Goal: Use online tool/utility: Utilize a website feature to perform a specific function

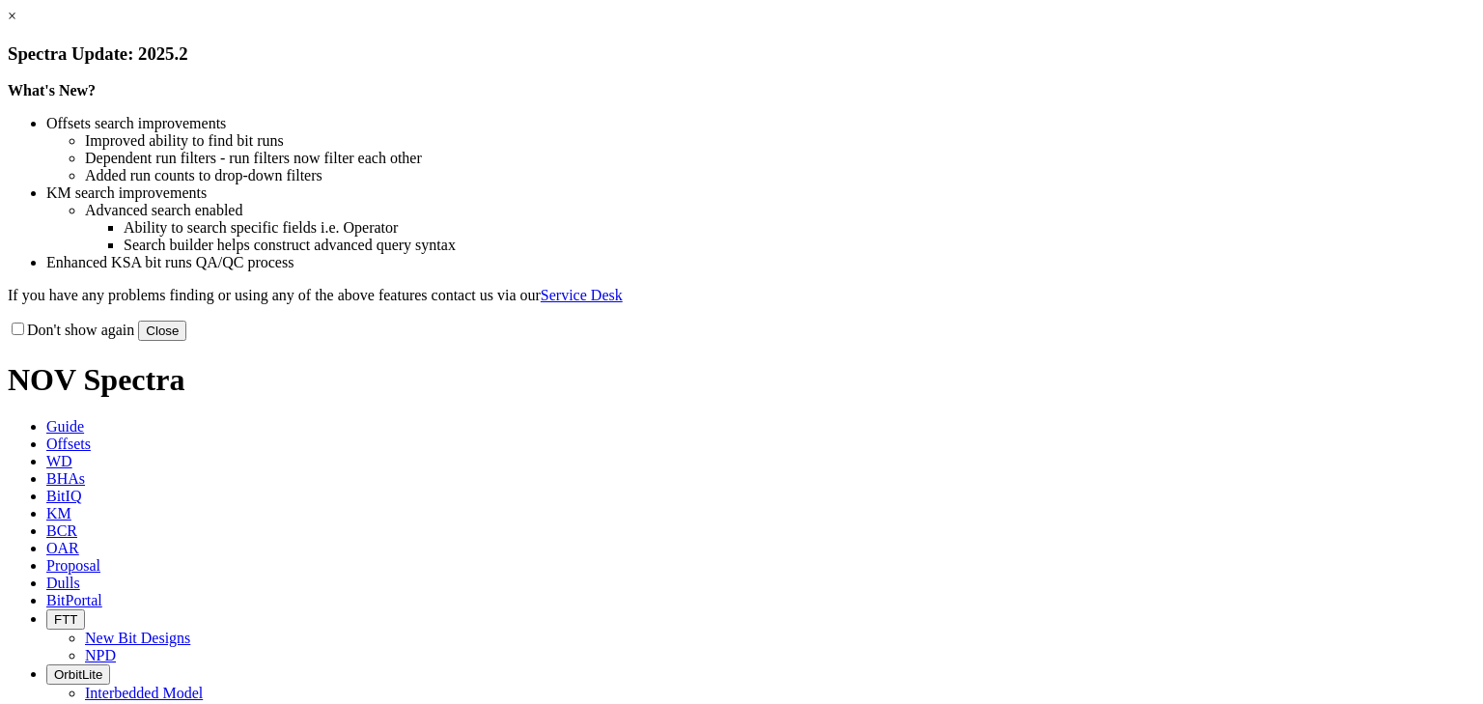
click at [186, 341] on button "Close" at bounding box center [162, 331] width 48 height 20
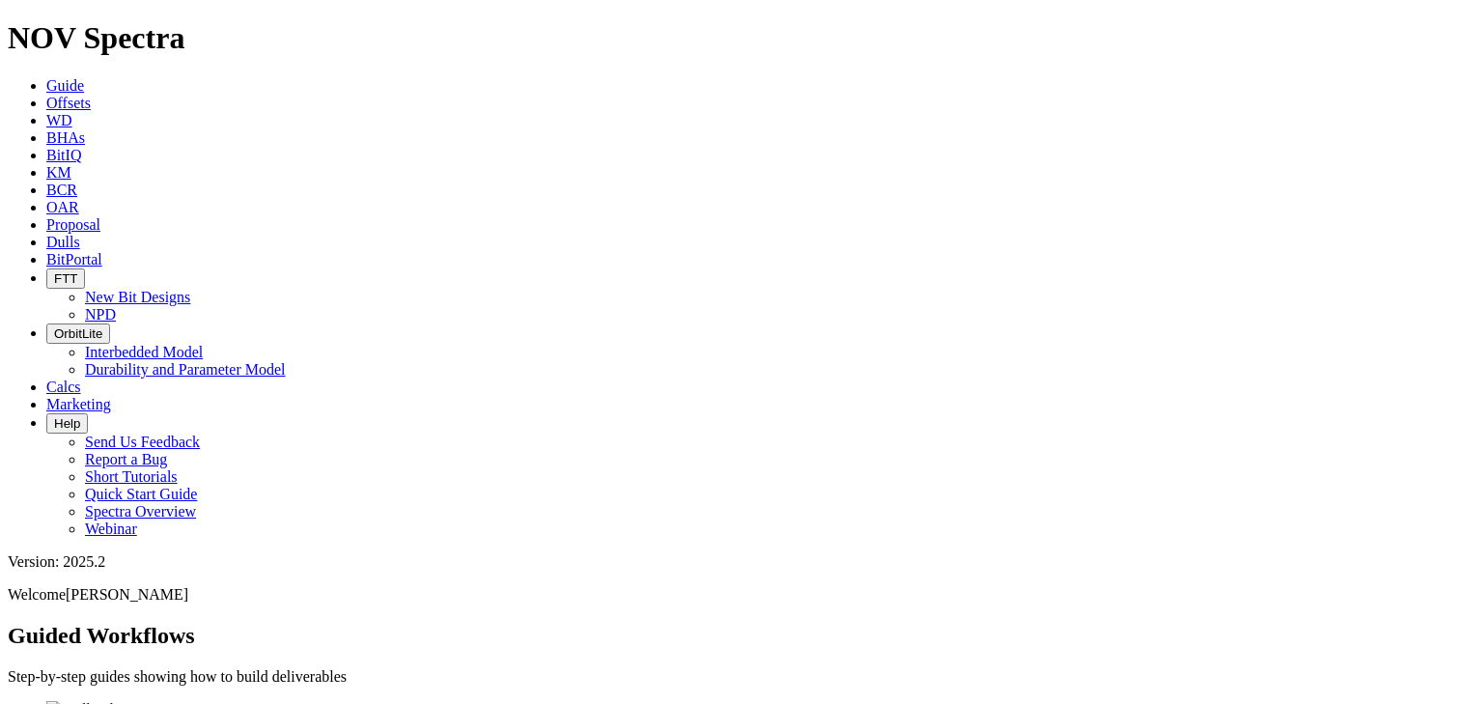
click at [91, 95] on span "Offsets" at bounding box center [68, 103] width 44 height 16
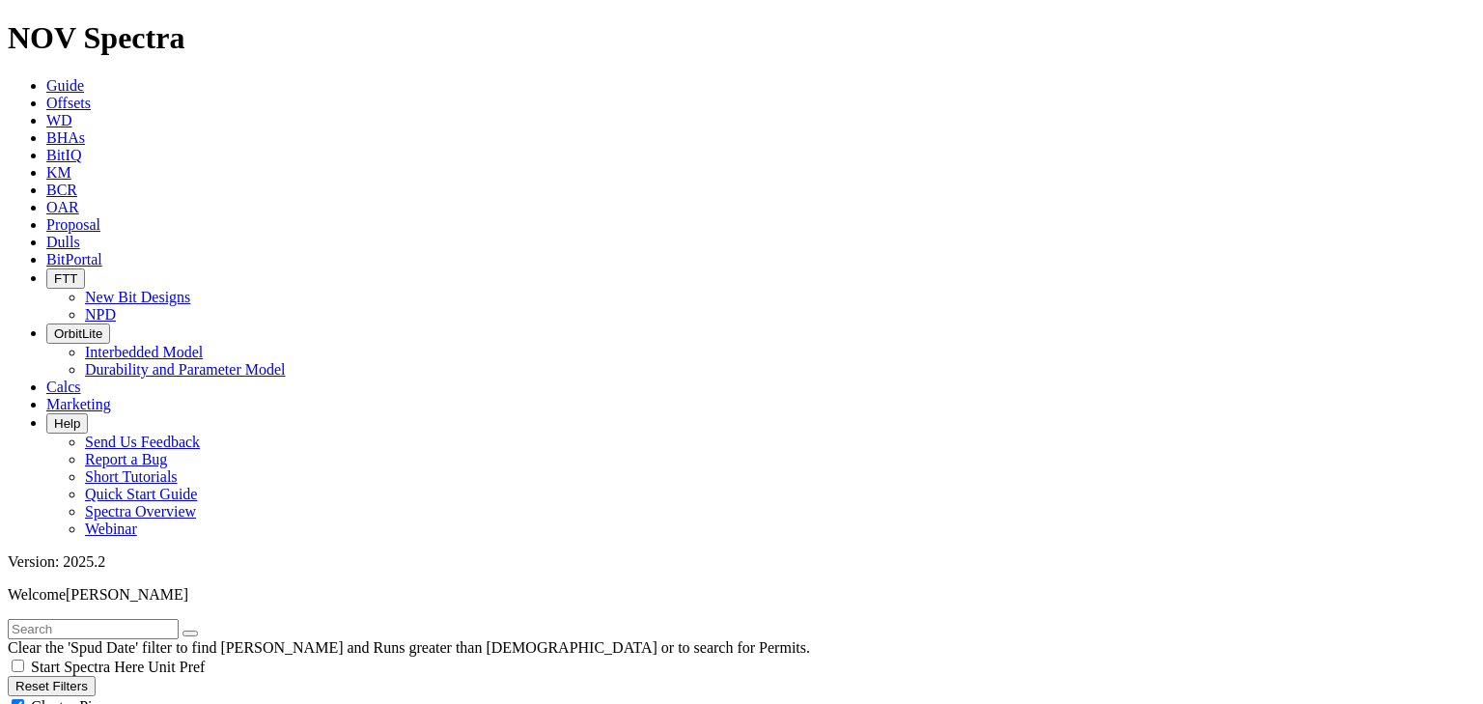
click at [195, 696] on div "Cluster Pins" at bounding box center [742, 705] width 1468 height 19
checkbox input "false"
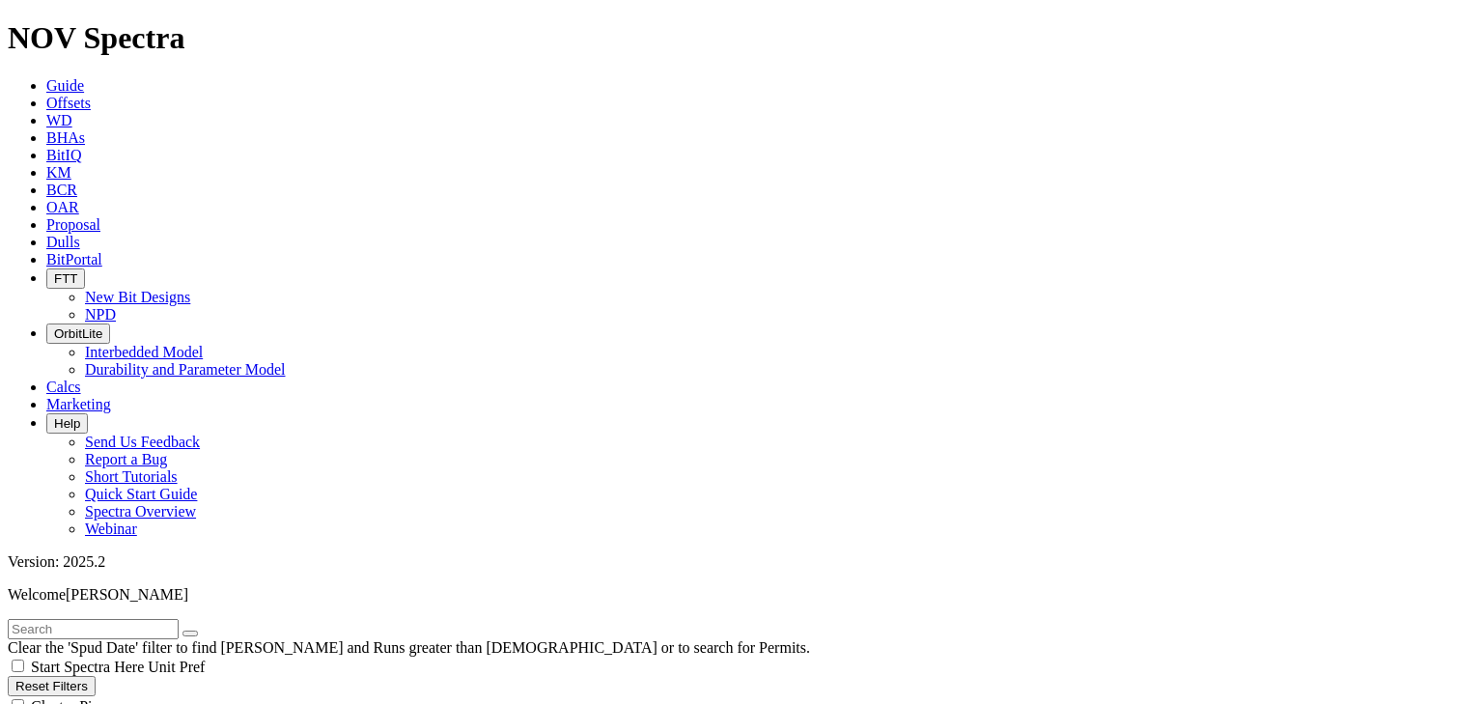
click at [68, 619] on input "text" at bounding box center [93, 629] width 171 height 20
type input "plomero"
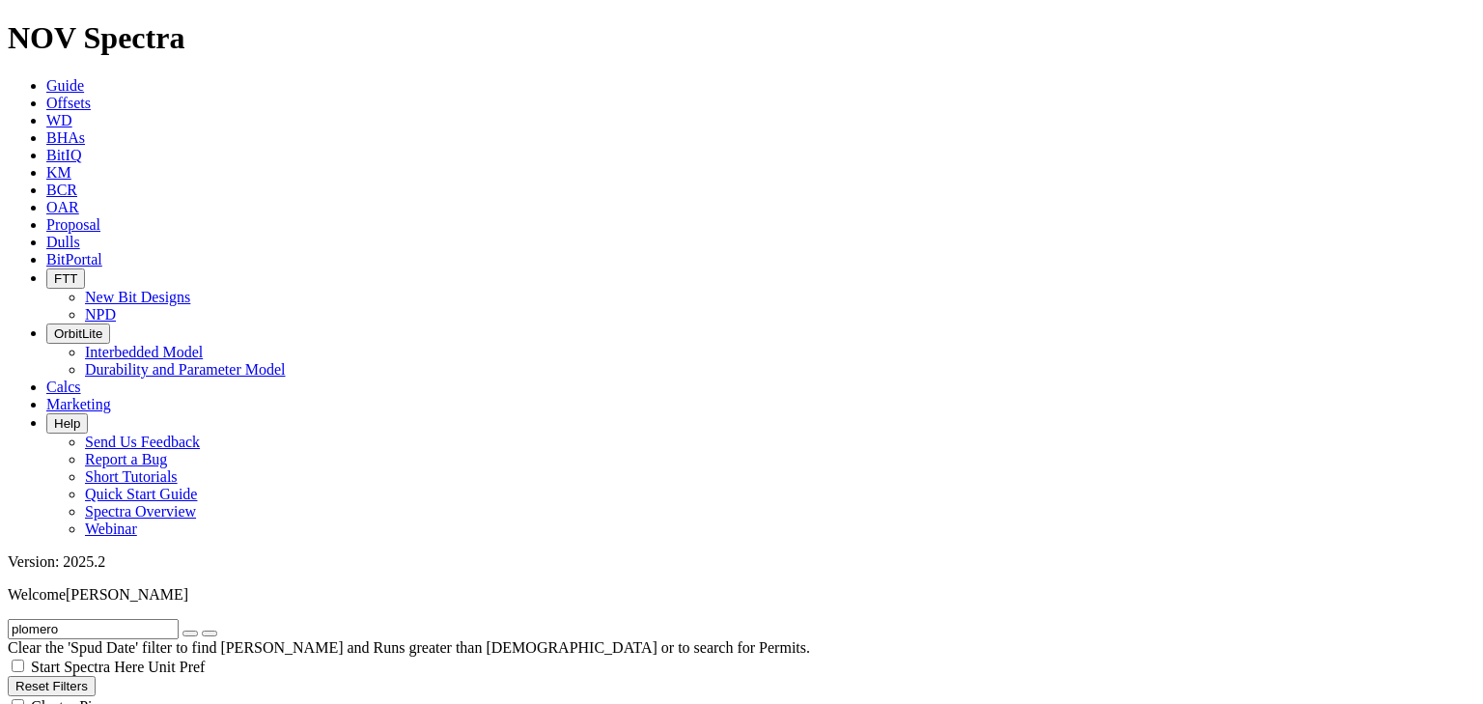
scroll to position [360, 0]
click at [190, 633] on icon "button" at bounding box center [190, 633] width 0 height 0
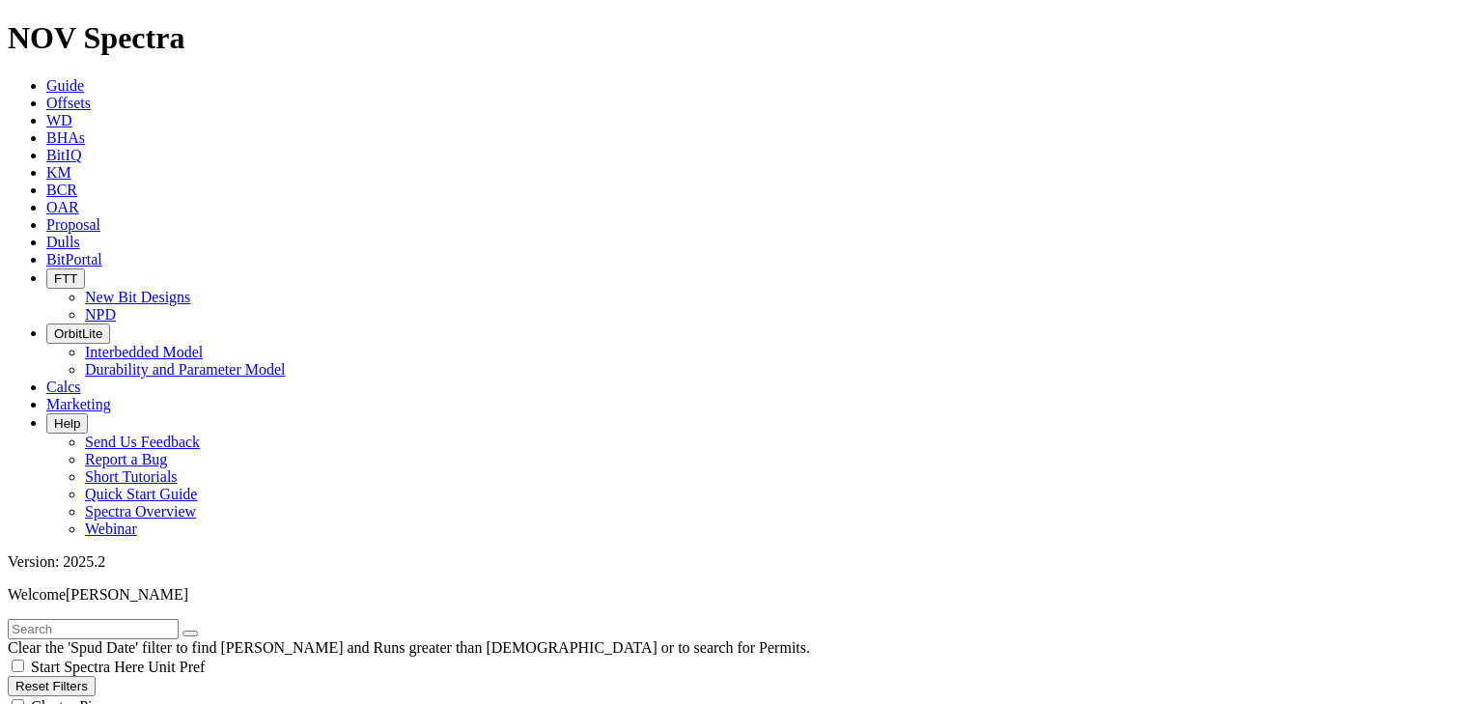
select select "8.75"
checkbox input "false"
select select "? number:8.75 ?"
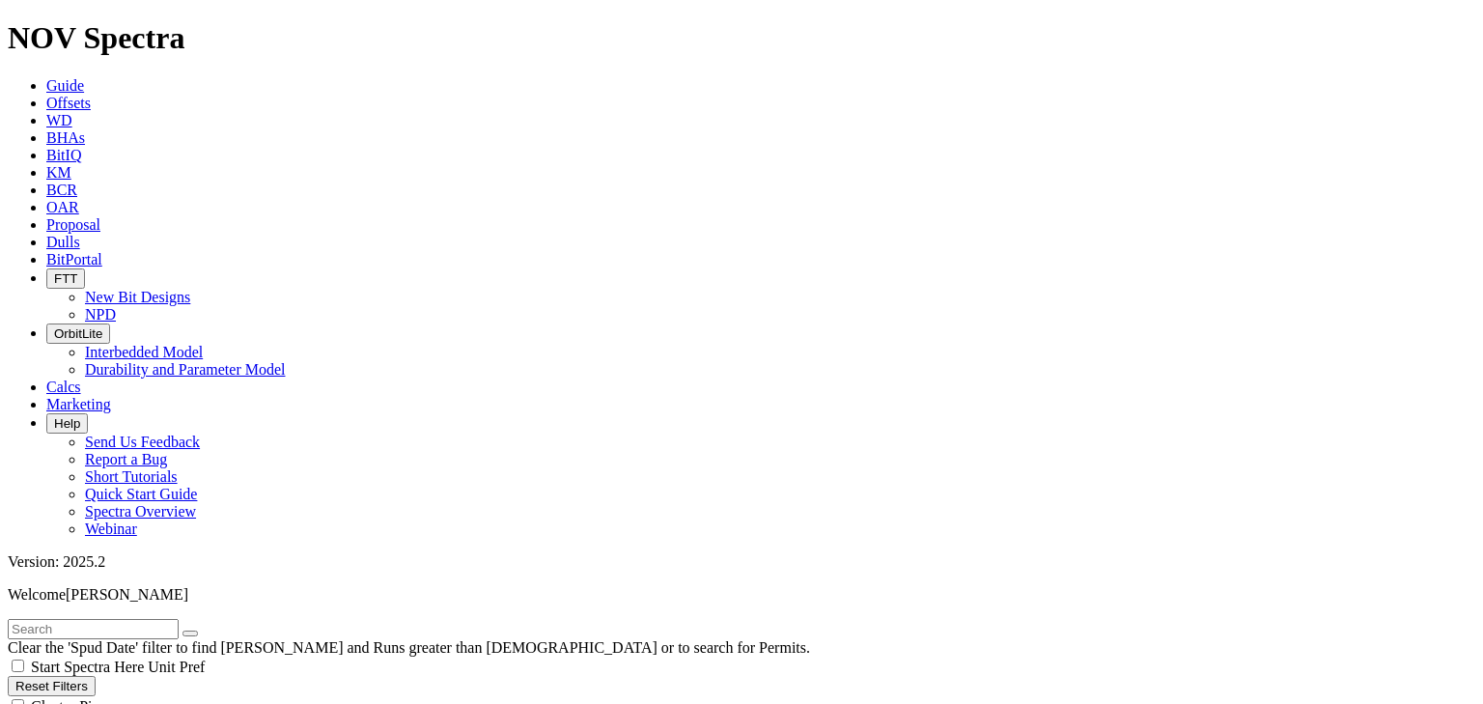
scroll to position [1081, 0]
type input "10900"
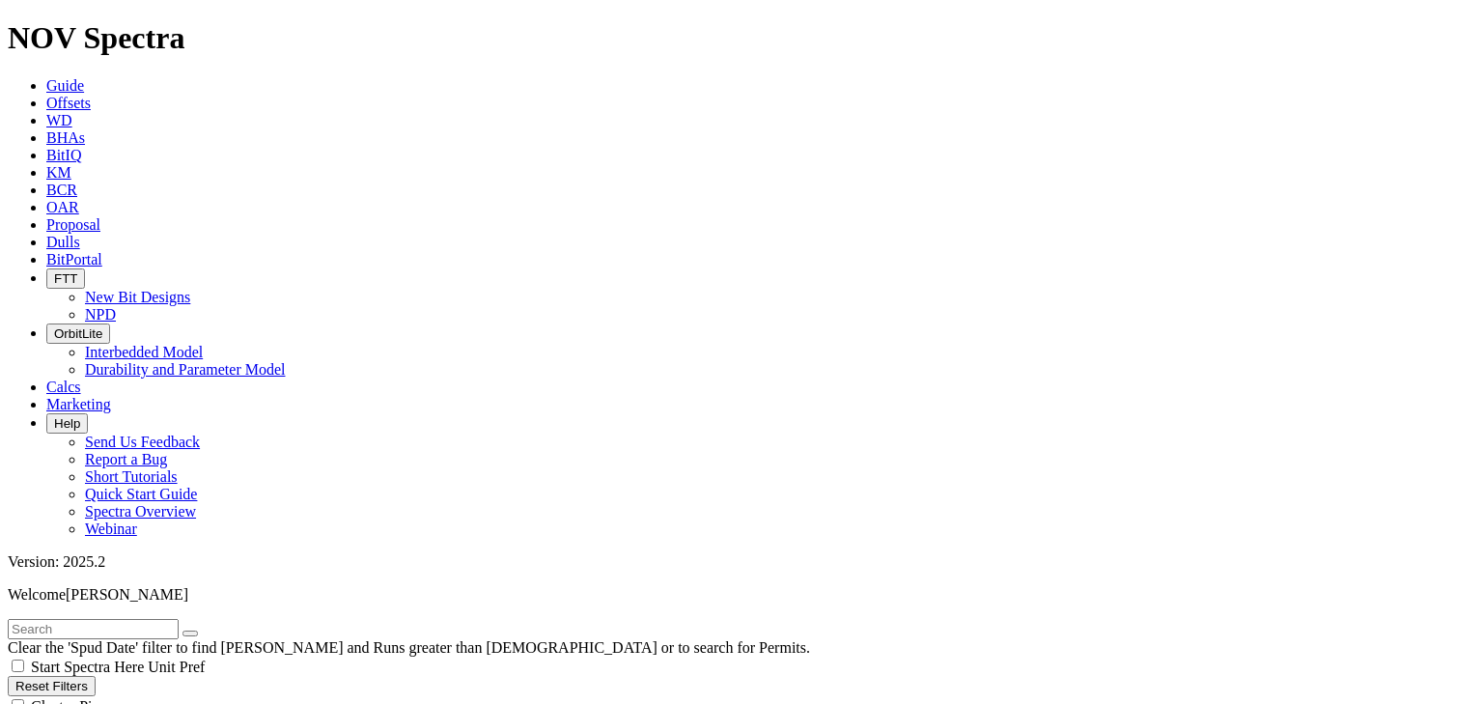
type input "1200"
type input "10900"
drag, startPoint x: 116, startPoint y: 626, endPoint x: 163, endPoint y: 627, distance: 47.3
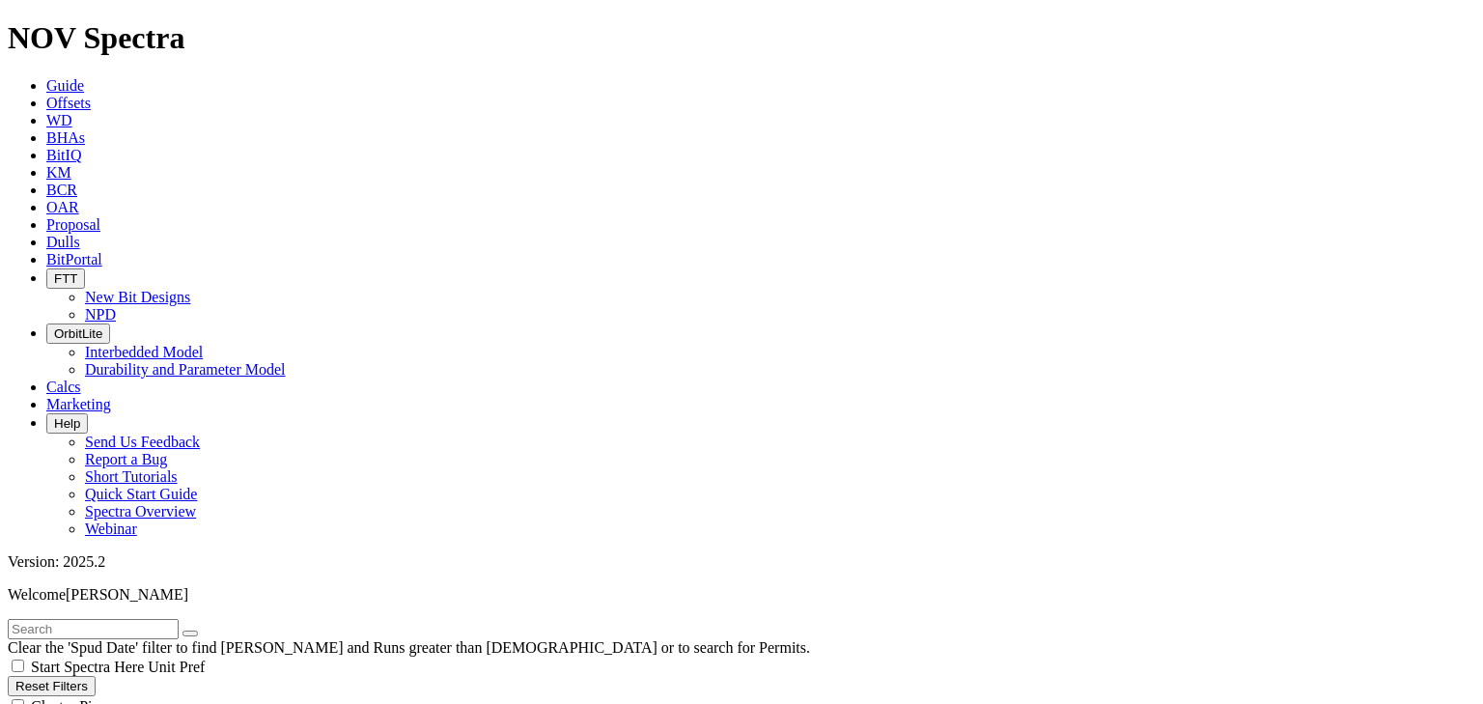
type input "10900"
drag, startPoint x: 260, startPoint y: 626, endPoint x: 305, endPoint y: 629, distance: 45.5
type input "12"
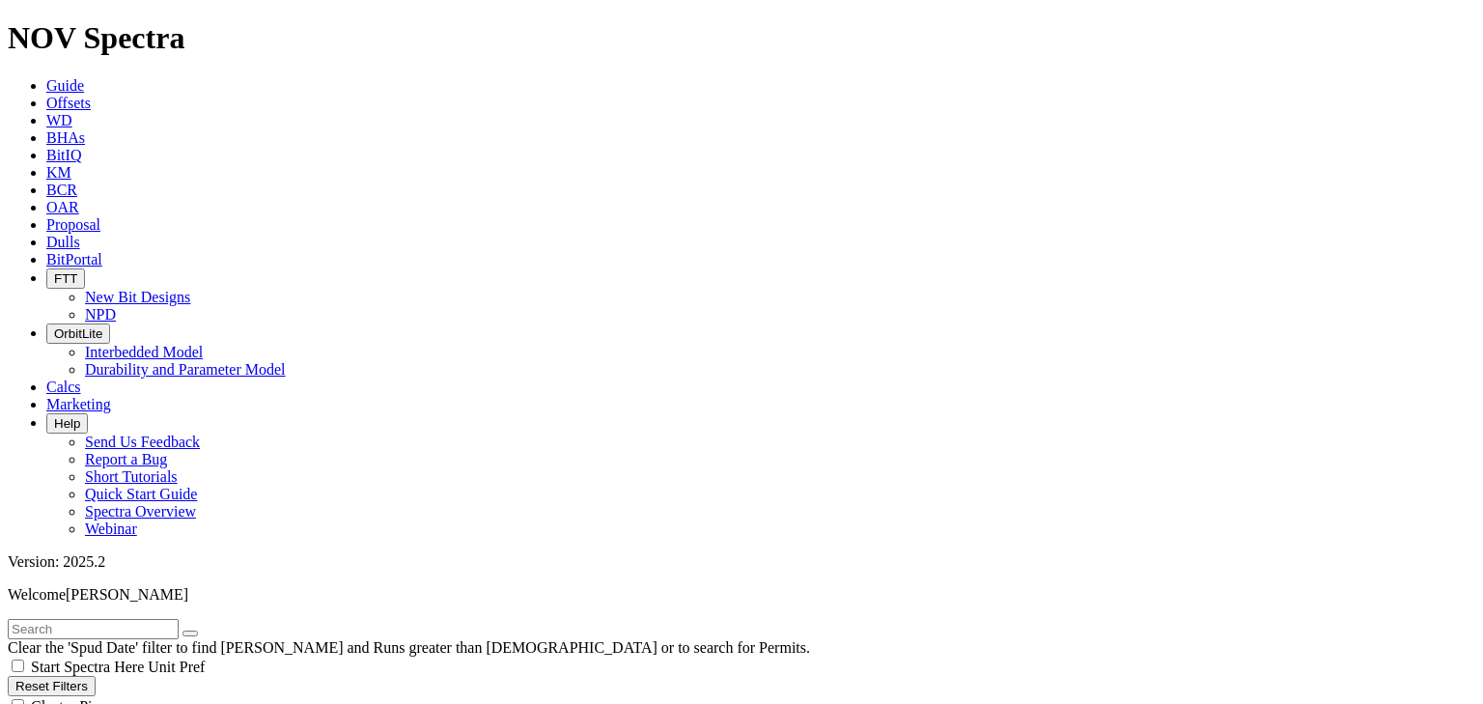
type input "10900000"
drag, startPoint x: 128, startPoint y: 628, endPoint x: 153, endPoint y: 627, distance: 24.2
type input "10900"
drag, startPoint x: 224, startPoint y: 622, endPoint x: 318, endPoint y: 626, distance: 93.7
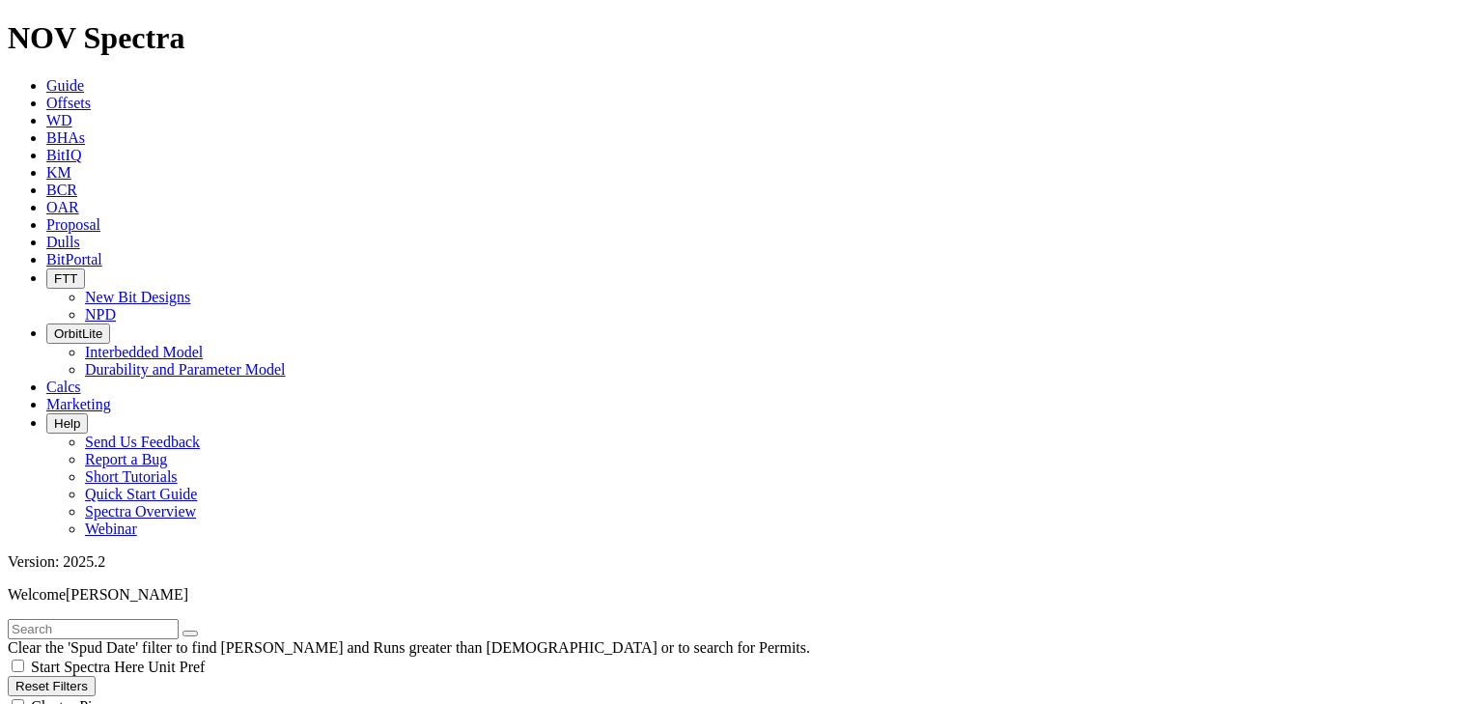
type input "12000"
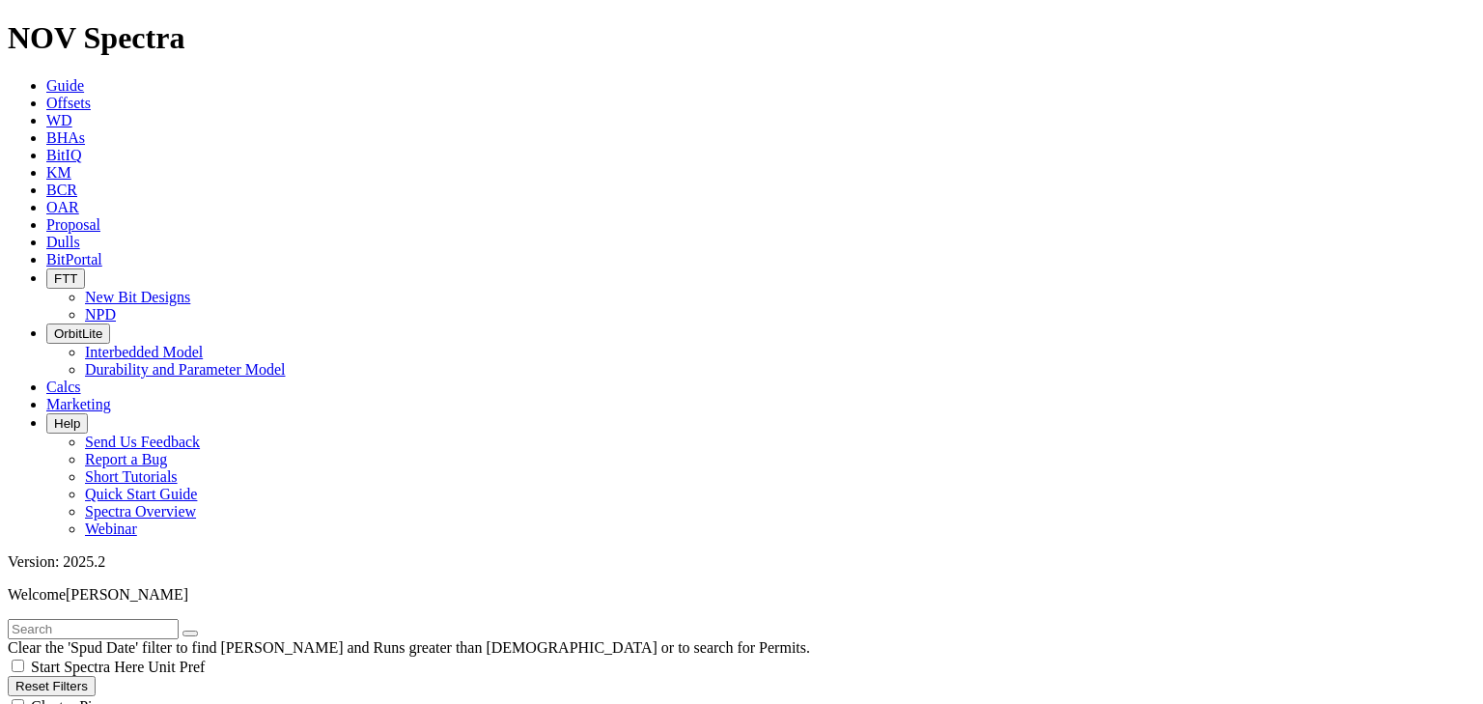
scroll to position [1441, 0]
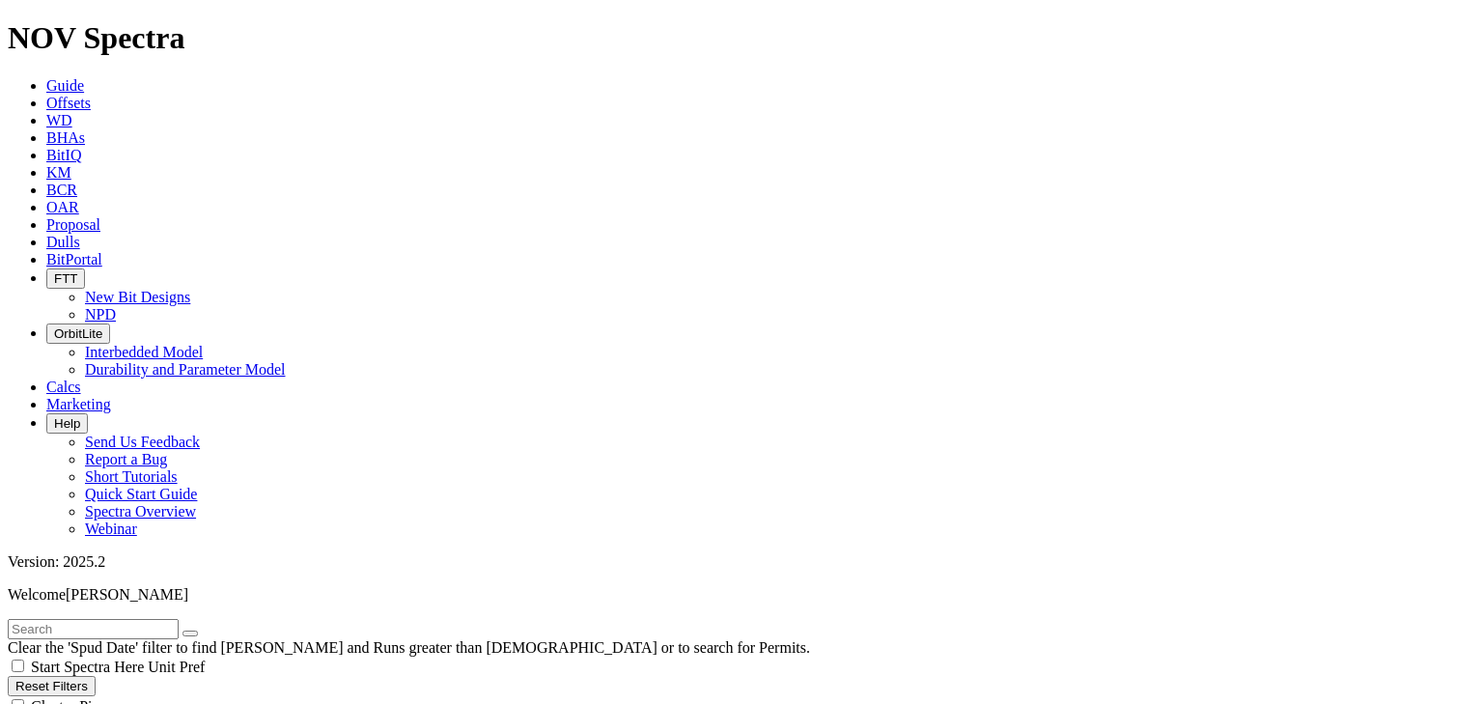
type input "7000"
type input "10700"
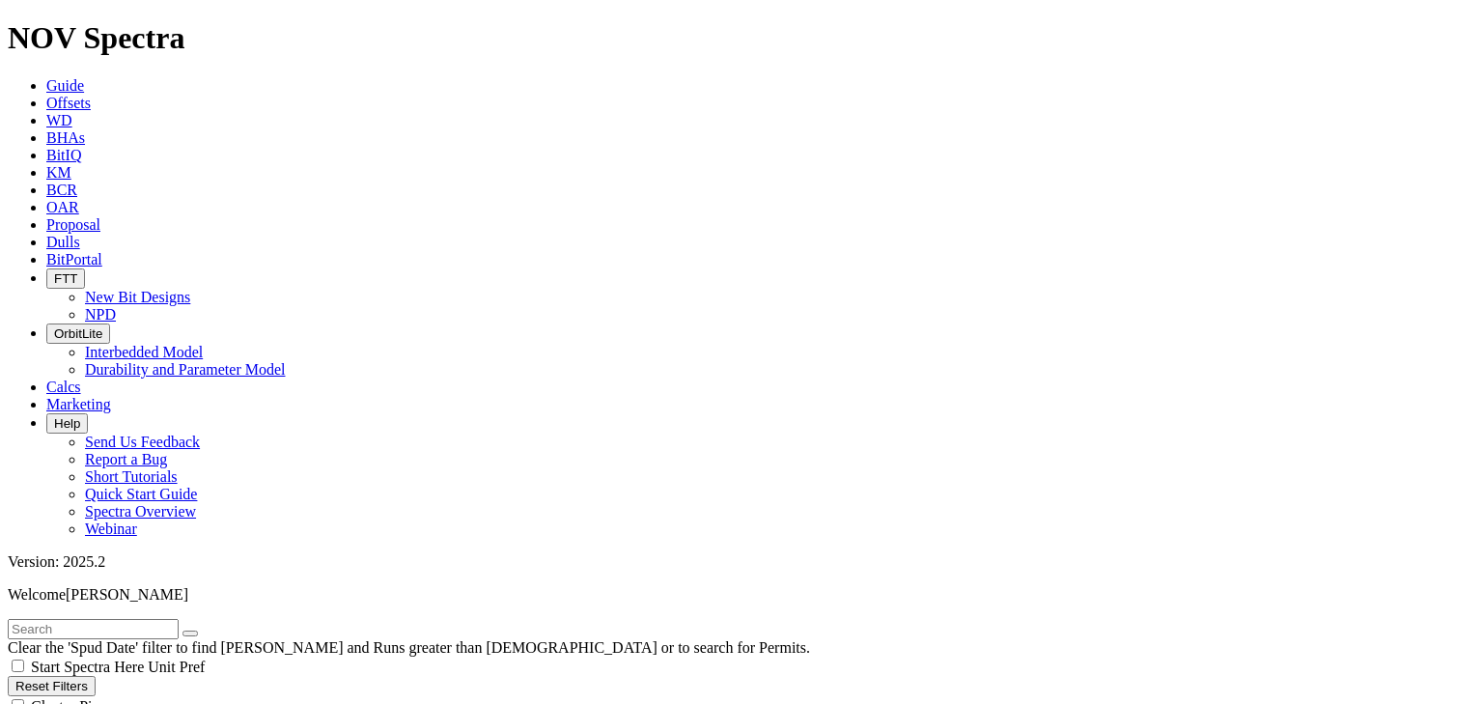
select select
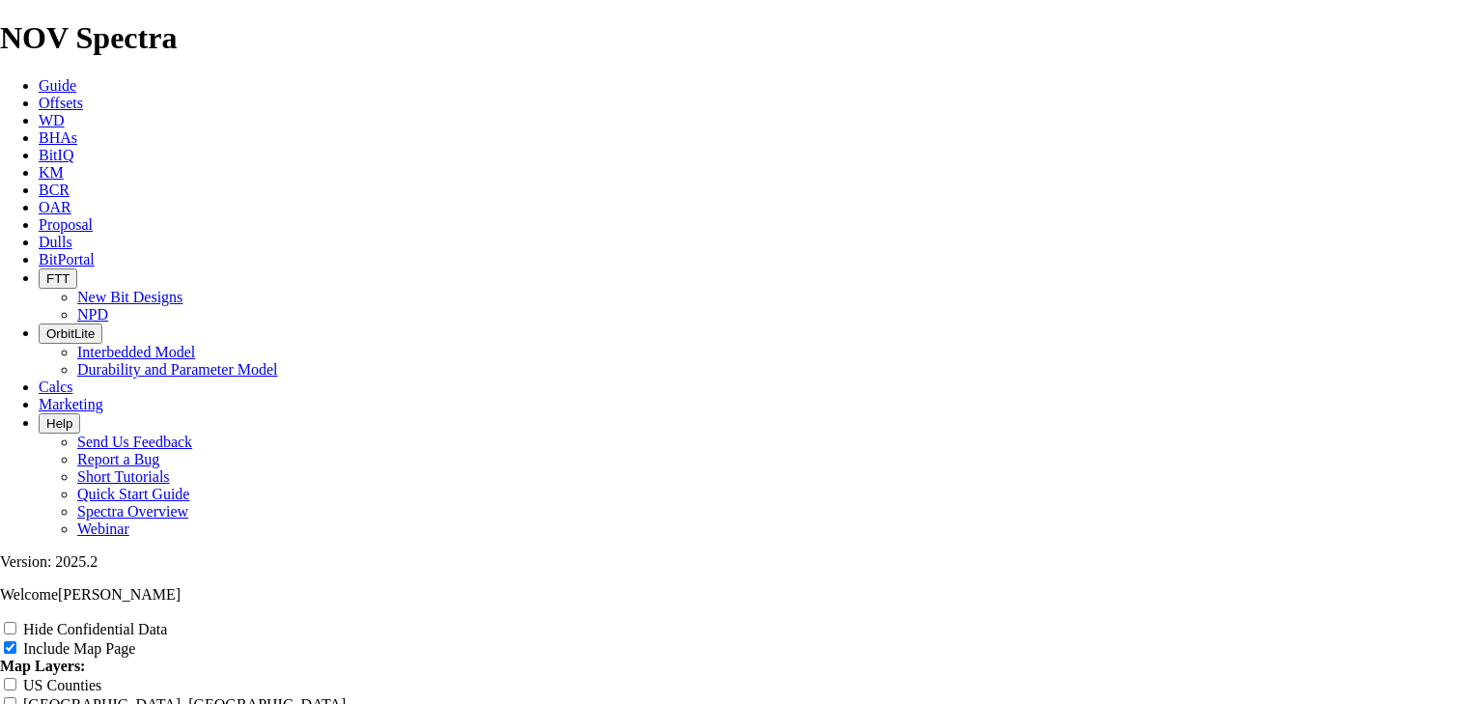
scroll to position [3244, 0]
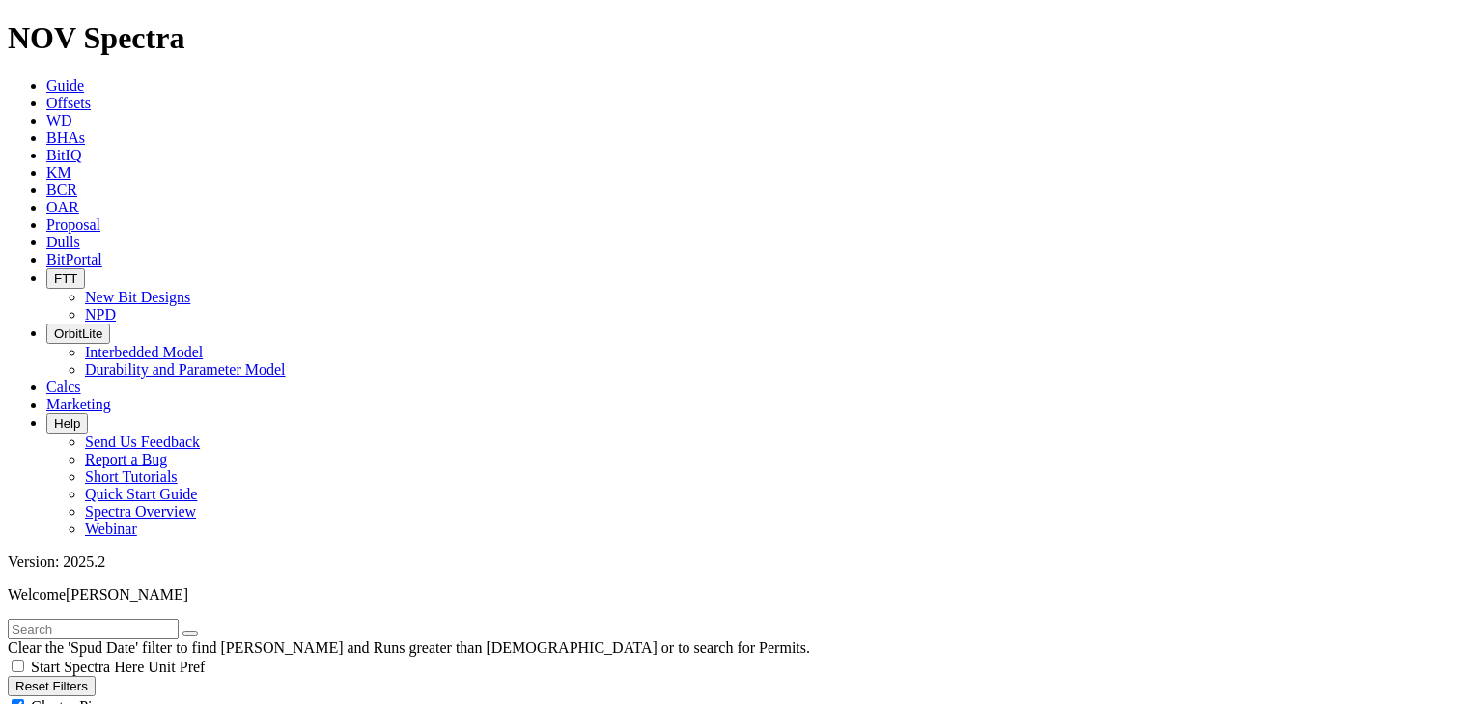
click at [192, 696] on div "Cluster Pins" at bounding box center [742, 705] width 1468 height 19
checkbox input "false"
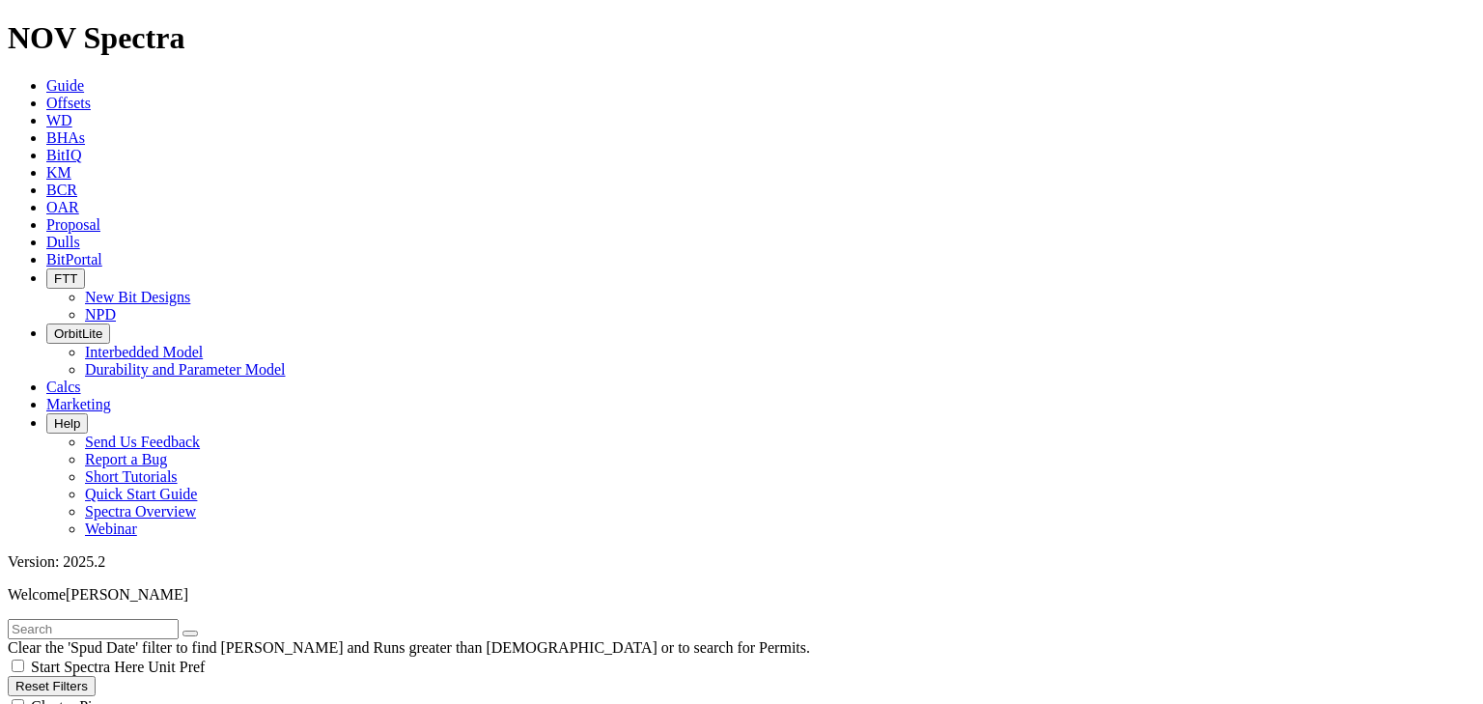
scroll to position [562, 0]
type input "7500"
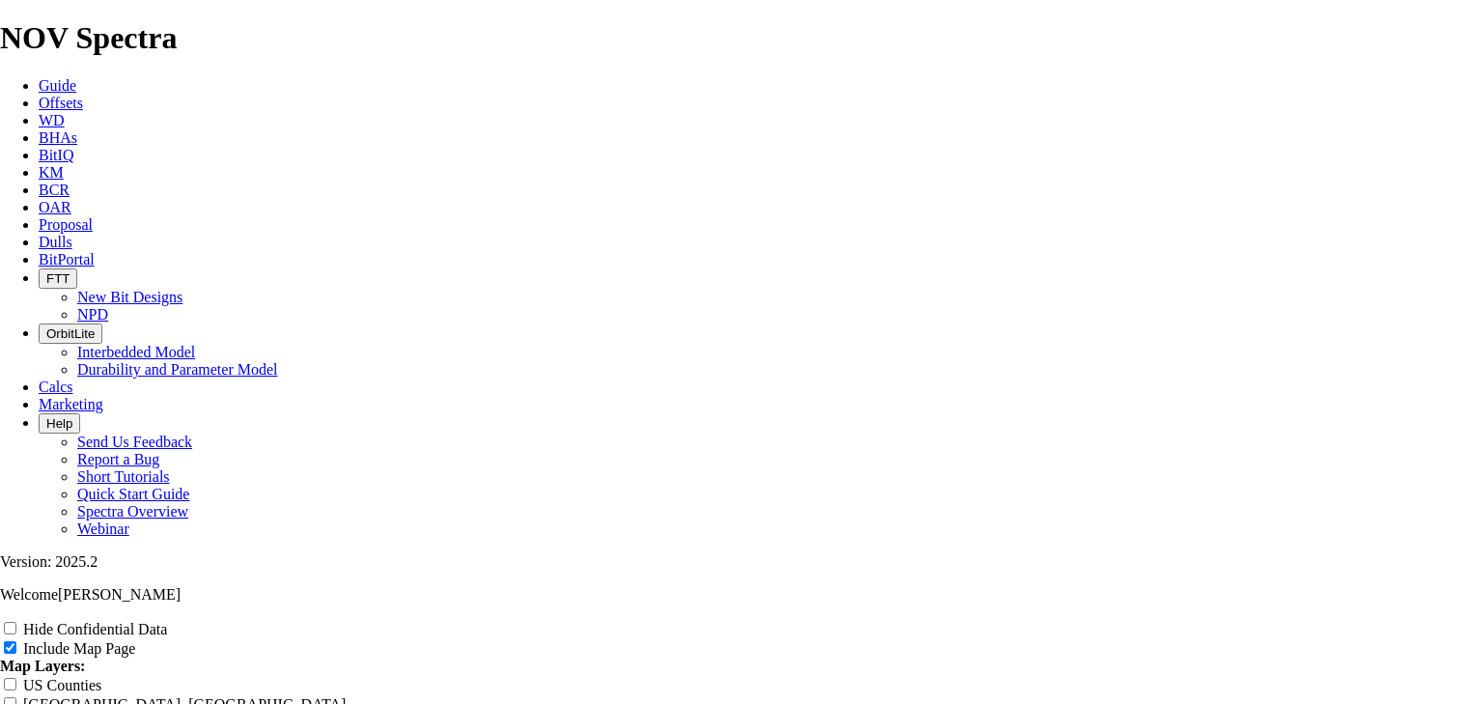
scroll to position [3064, 0]
